Goal: Task Accomplishment & Management: Manage account settings

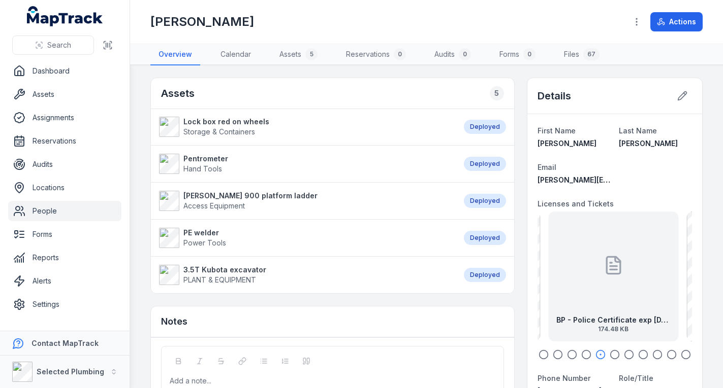
drag, startPoint x: 0, startPoint y: 0, endPoint x: 535, endPoint y: 357, distance: 643.6
click at [538, 357] on icon "button" at bounding box center [543, 355] width 10 height 10
click at [564, 312] on div "BP-EF Poly Weld exp [DATE] 1.57 MB" at bounding box center [613, 277] width 130 height 130
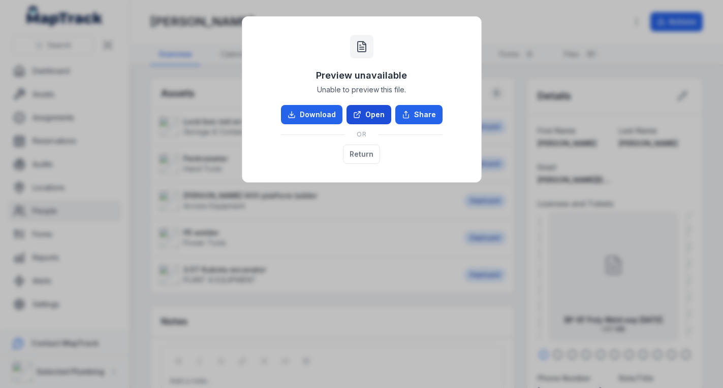
click at [366, 113] on link "Open" at bounding box center [368, 114] width 45 height 19
click at [368, 158] on button "Return" at bounding box center [361, 154] width 37 height 19
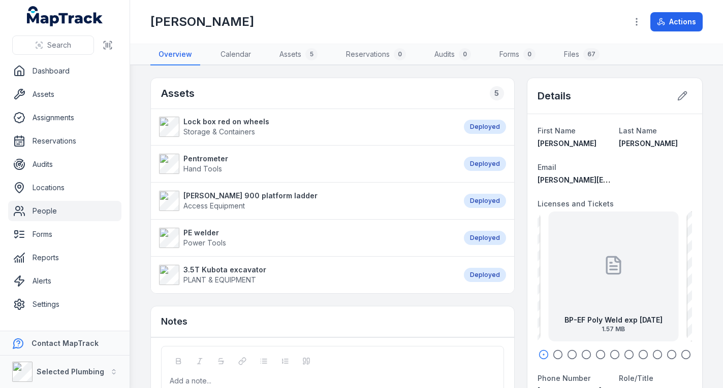
click at [552, 354] on icon "button" at bounding box center [557, 355] width 10 height 10
click at [567, 351] on circle "button" at bounding box center [571, 355] width 9 height 9
click at [574, 353] on div at bounding box center [614, 355] width 154 height 10
click at [595, 354] on icon "button" at bounding box center [600, 355] width 10 height 10
click at [610, 267] on icon at bounding box center [613, 267] width 7 height 0
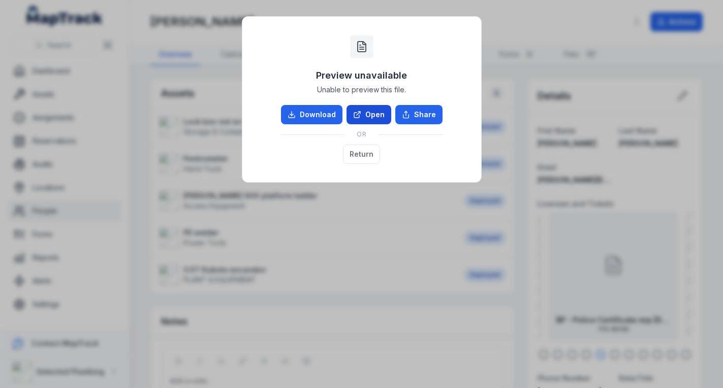
click at [367, 113] on link "Open" at bounding box center [368, 114] width 45 height 19
click at [370, 156] on button "Return" at bounding box center [361, 154] width 37 height 19
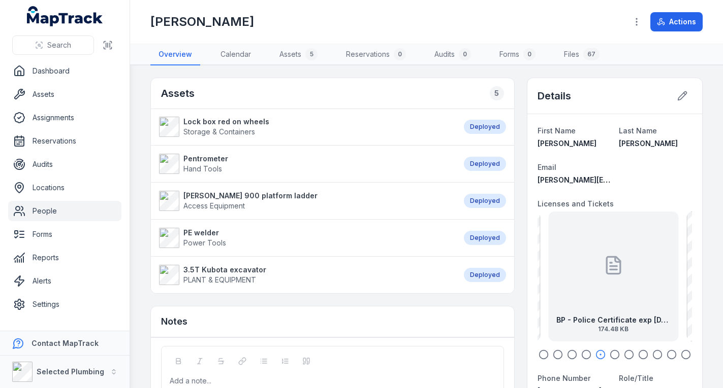
click at [609, 354] on icon "button" at bounding box center [614, 355] width 10 height 10
click at [624, 354] on icon "button" at bounding box center [629, 355] width 10 height 10
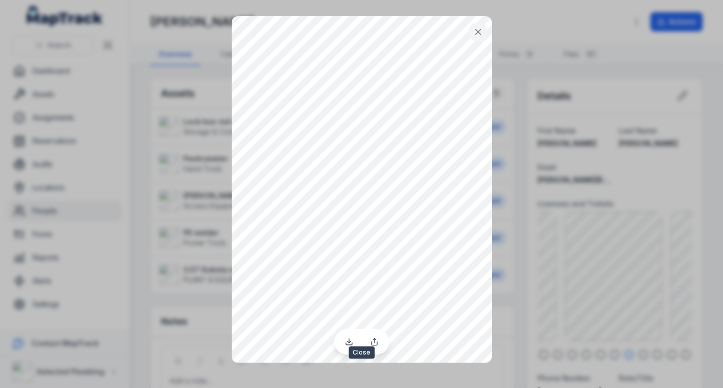
click at [479, 39] on button at bounding box center [477, 31] width 19 height 19
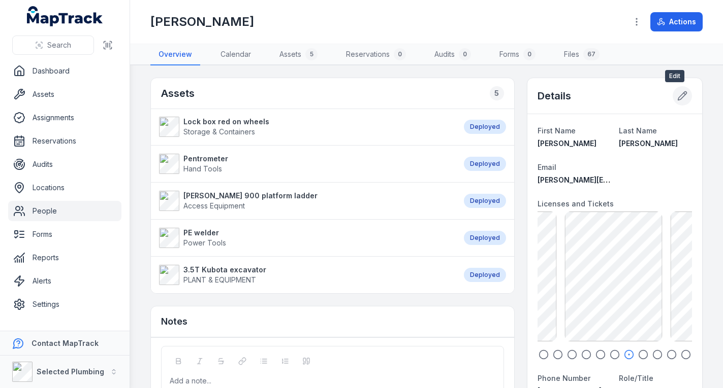
click at [677, 96] on icon at bounding box center [682, 96] width 10 height 10
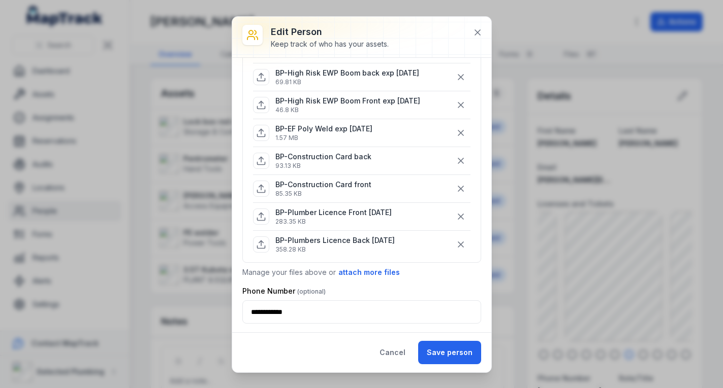
scroll to position [508, 0]
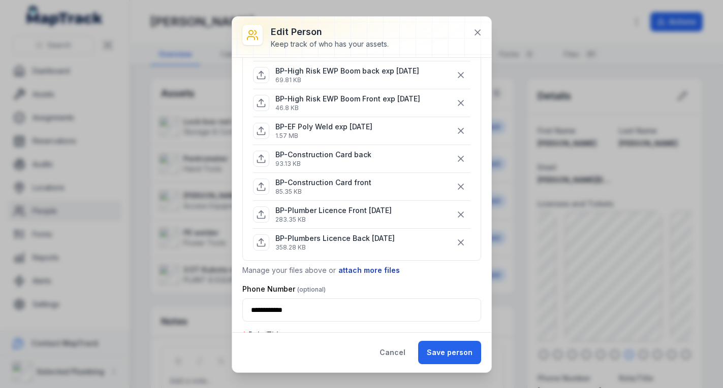
click at [374, 268] on button "attach more files" at bounding box center [369, 270] width 62 height 11
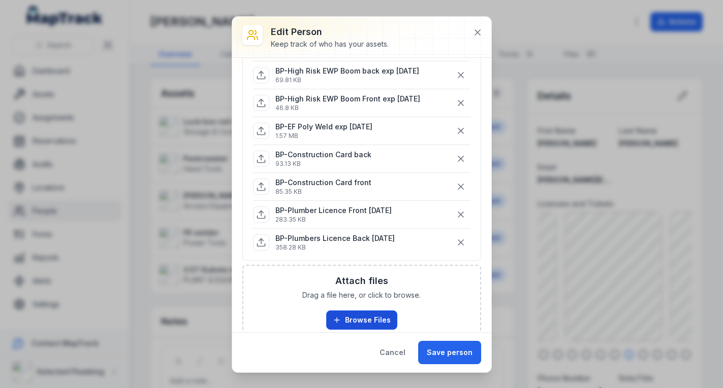
click at [363, 317] on button "Browse Files" at bounding box center [361, 320] width 71 height 19
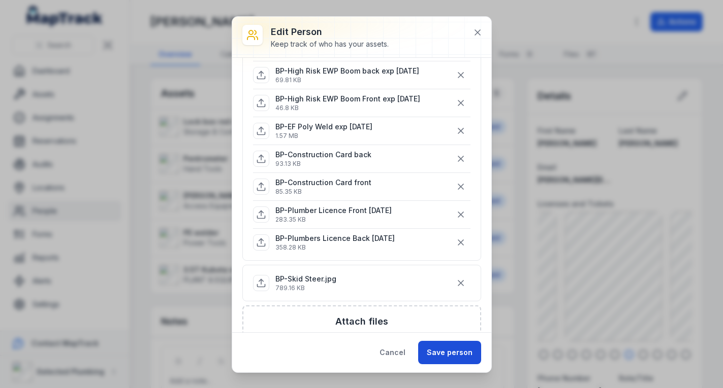
click at [426, 344] on button "Save person" at bounding box center [449, 352] width 63 height 23
